Goal: Task Accomplishment & Management: Use online tool/utility

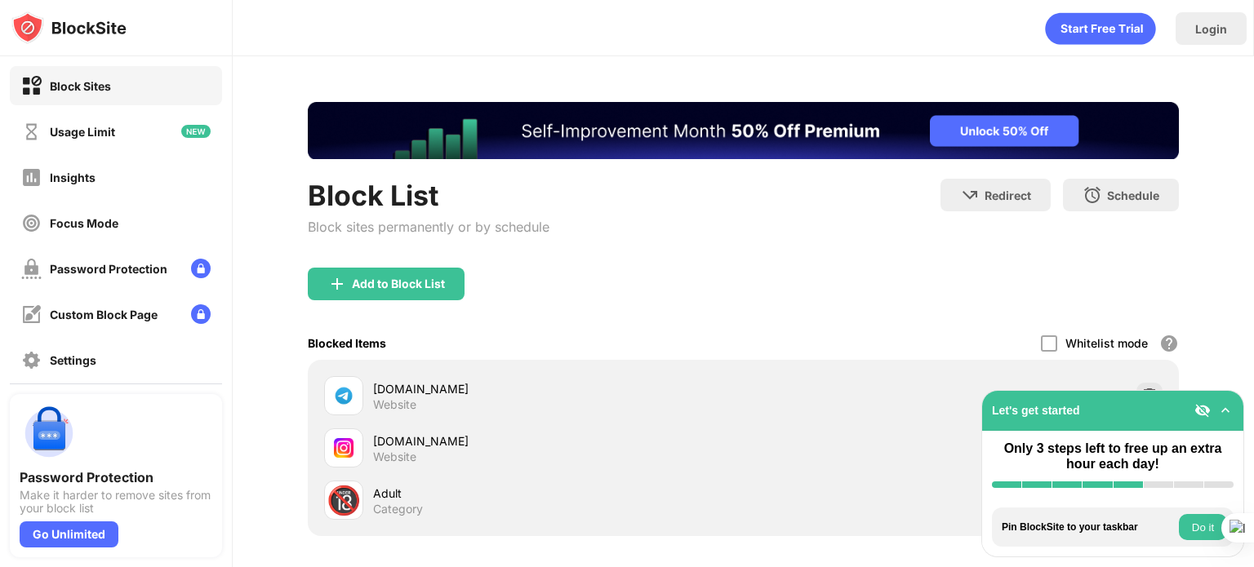
click at [1222, 411] on img at bounding box center [1225, 410] width 16 height 16
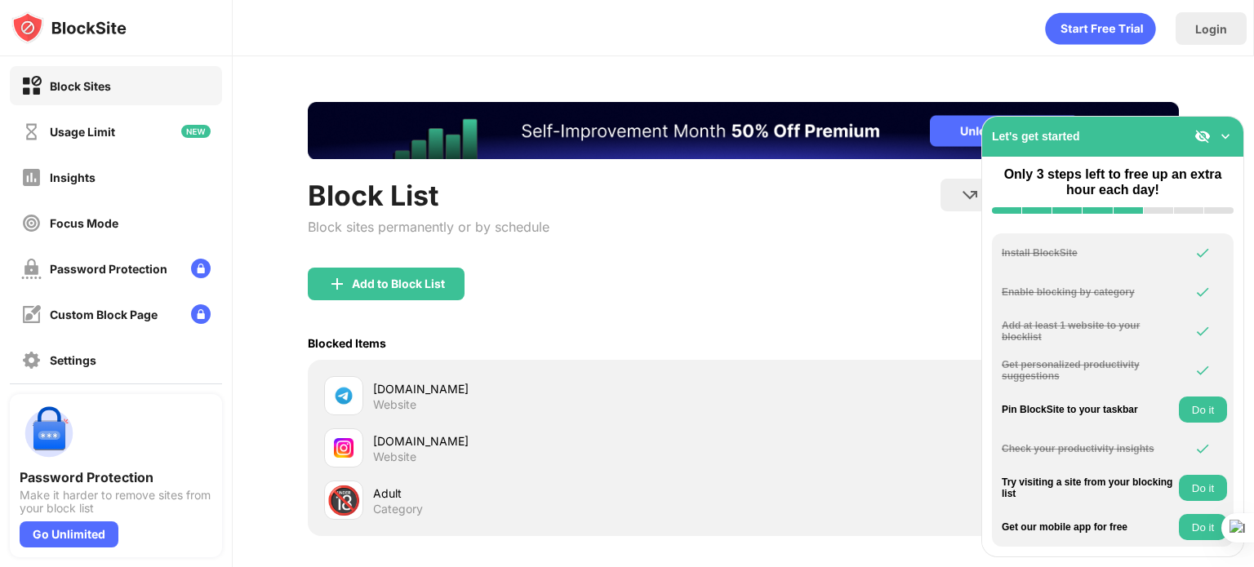
click at [1224, 127] on div "Let's get started" at bounding box center [1112, 137] width 261 height 40
click at [1227, 136] on img at bounding box center [1225, 136] width 16 height 16
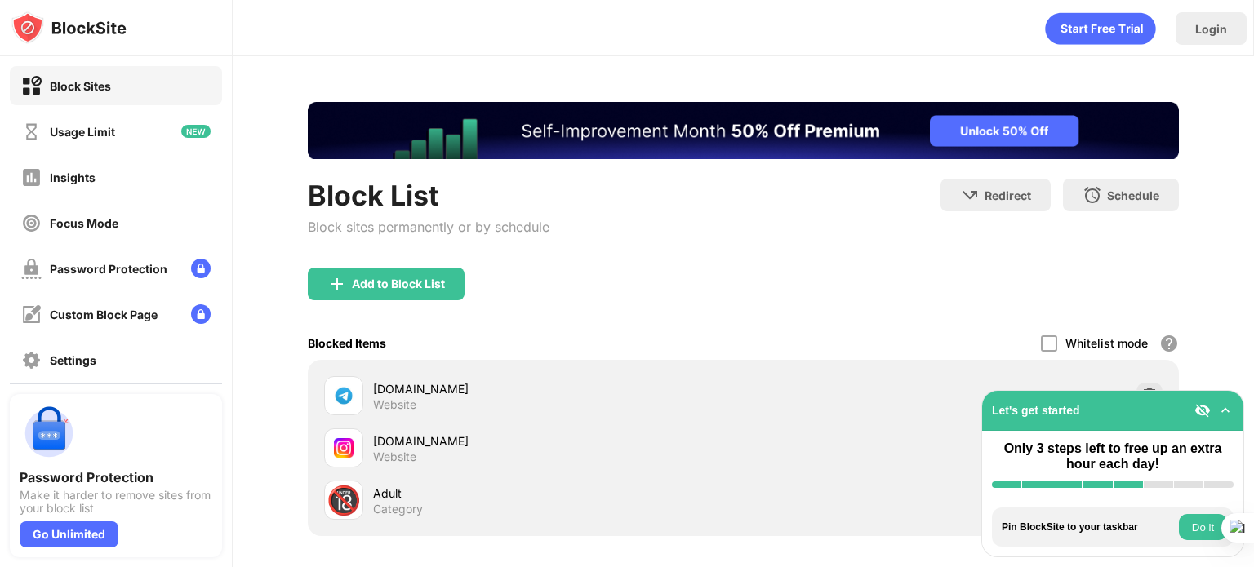
click at [1188, 527] on button "Do it" at bounding box center [1203, 527] width 48 height 26
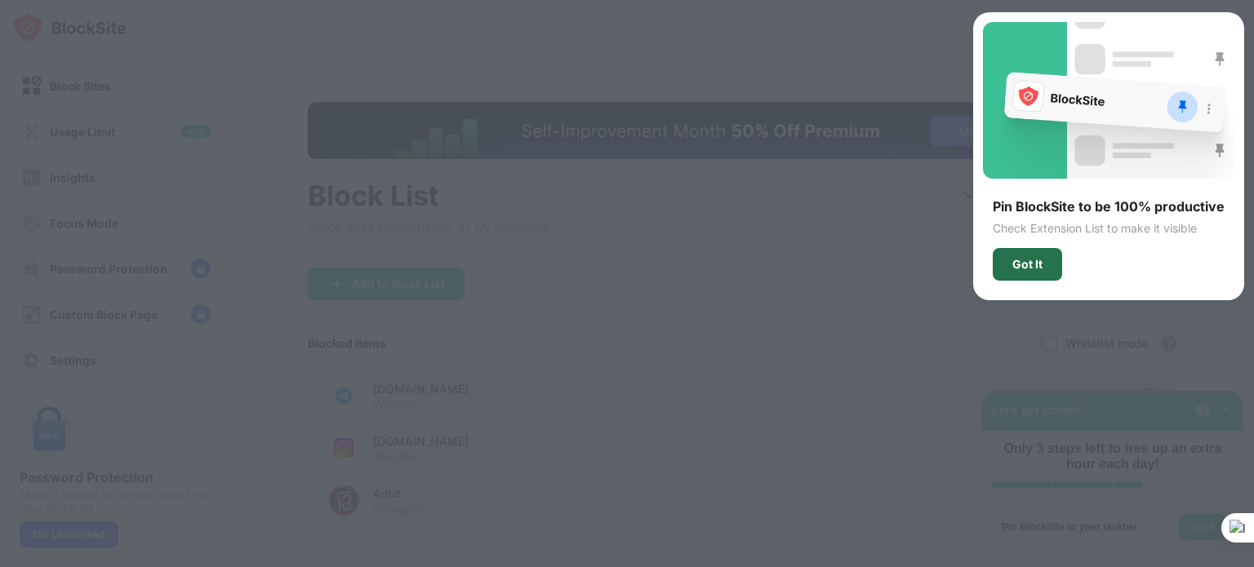
click at [1026, 277] on div "Got It" at bounding box center [1027, 264] width 69 height 33
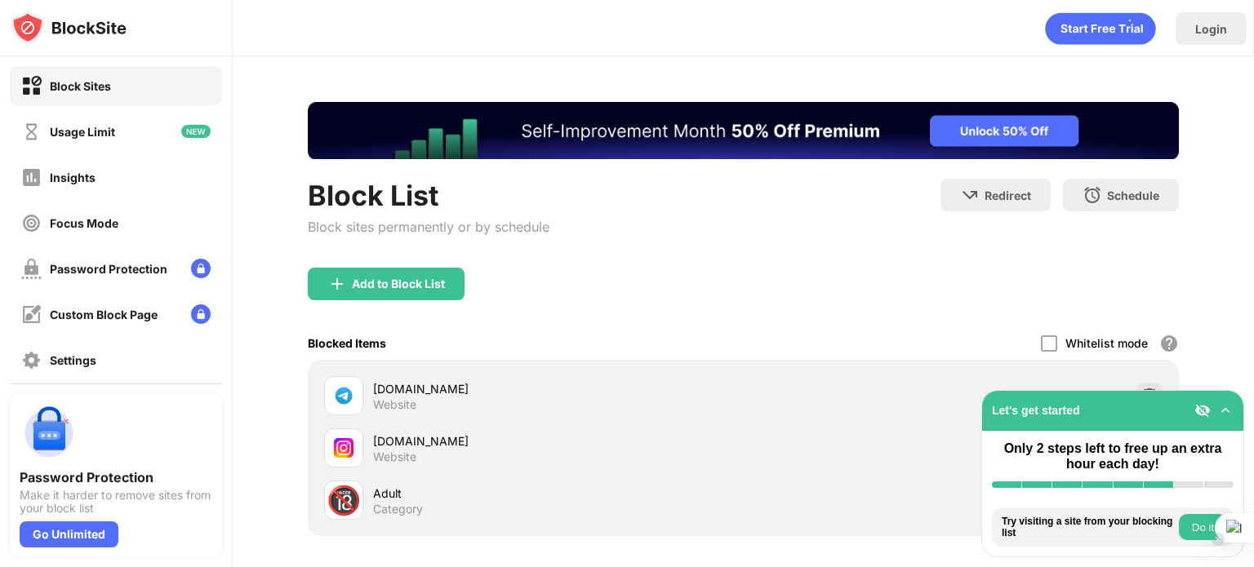
drag, startPoint x: 1253, startPoint y: 380, endPoint x: 1221, endPoint y: 523, distance: 146.3
click at [1221, 566] on div at bounding box center [627, 567] width 1254 height 0
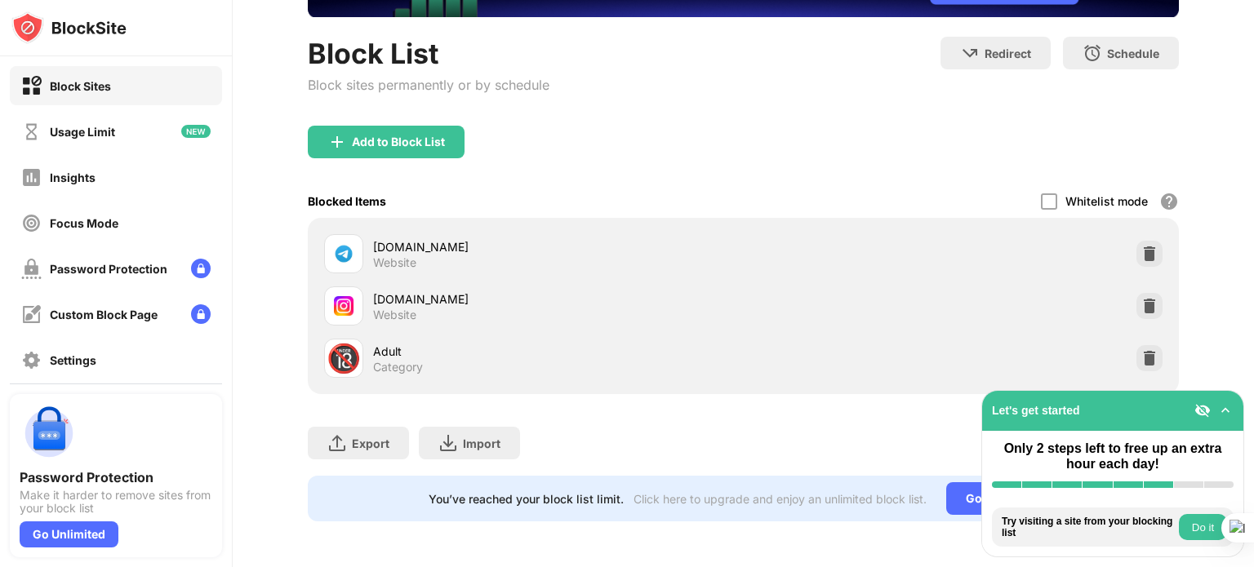
scroll to position [153, 0]
click at [1143, 350] on img at bounding box center [1149, 358] width 16 height 16
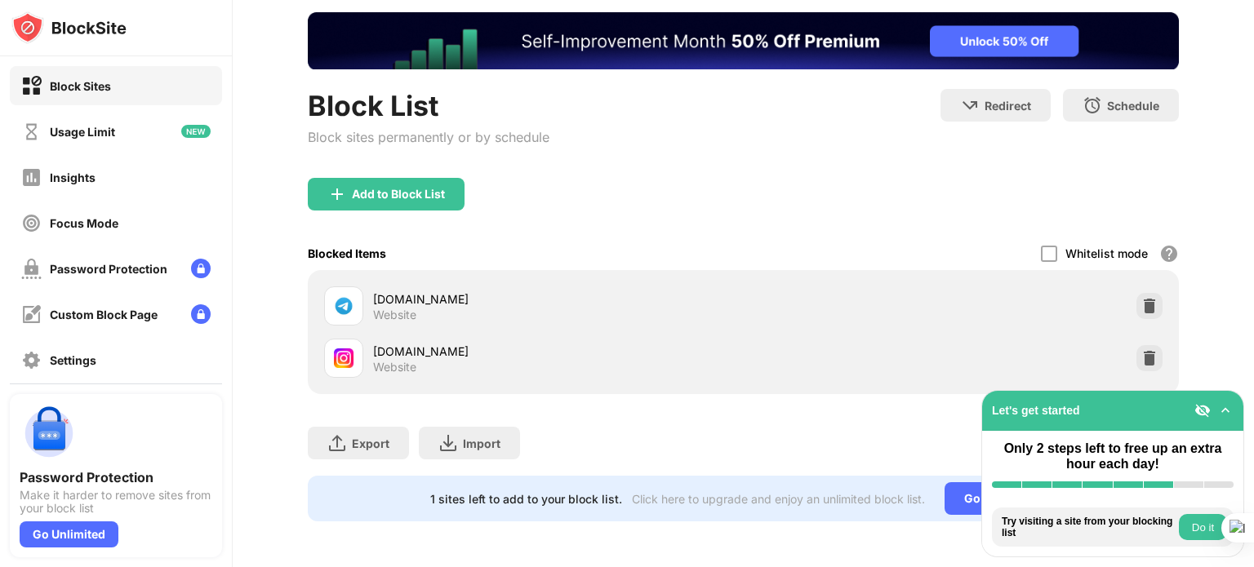
scroll to position [0, 0]
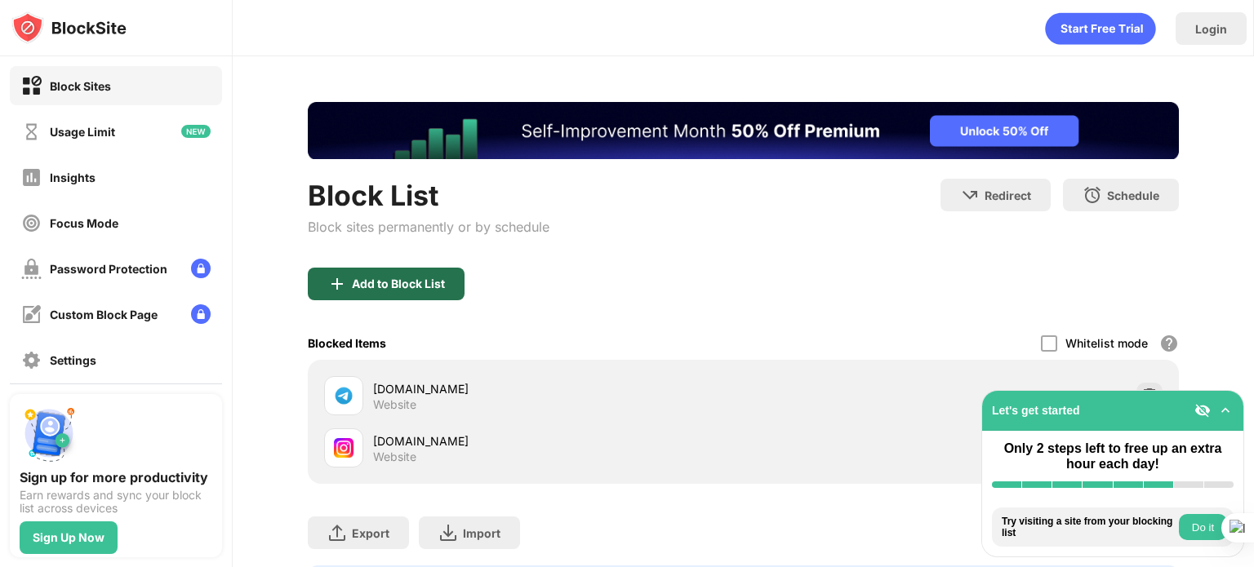
click at [397, 286] on div "Add to Block List" at bounding box center [398, 284] width 93 height 13
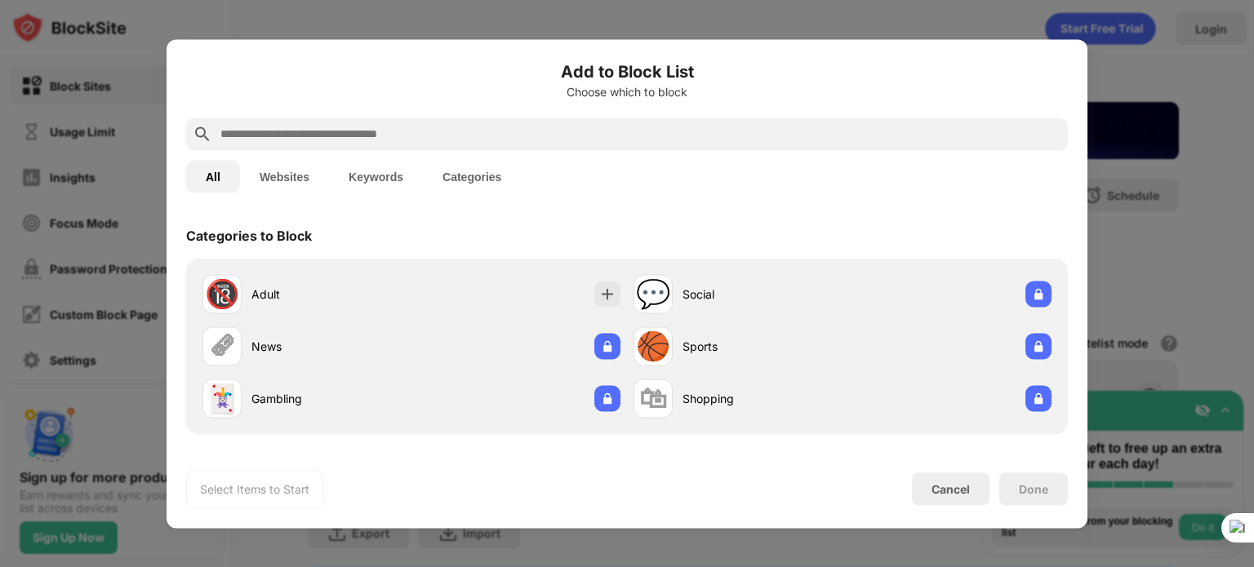
click at [397, 286] on div "Adult" at bounding box center [331, 294] width 160 height 17
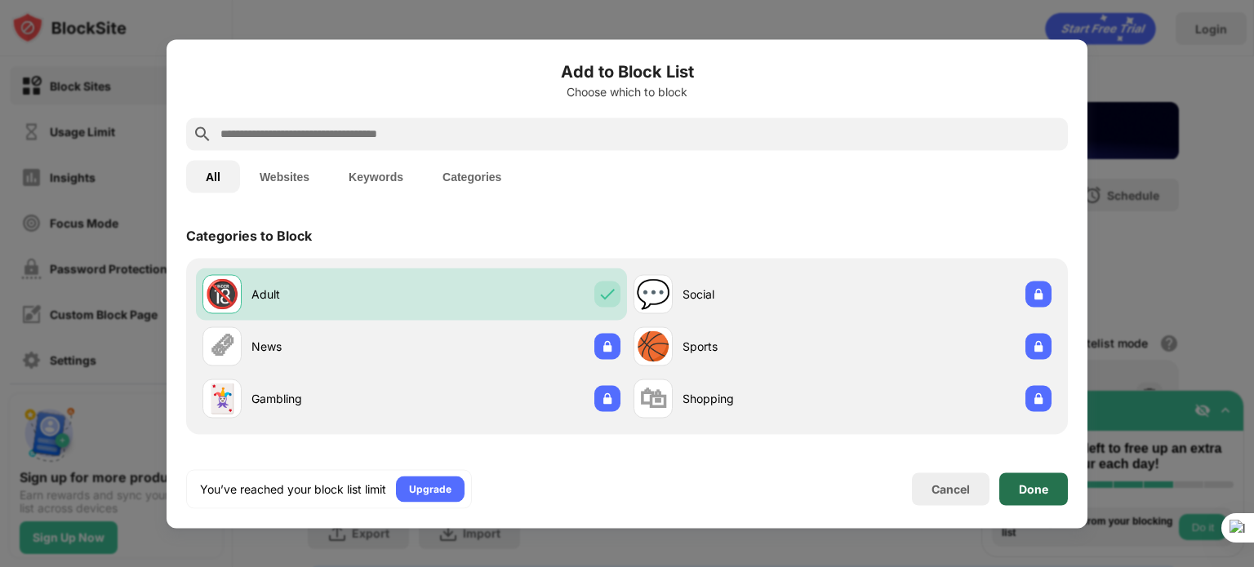
click at [1013, 482] on div "Done" at bounding box center [1033, 489] width 69 height 33
